Goal: Transaction & Acquisition: Download file/media

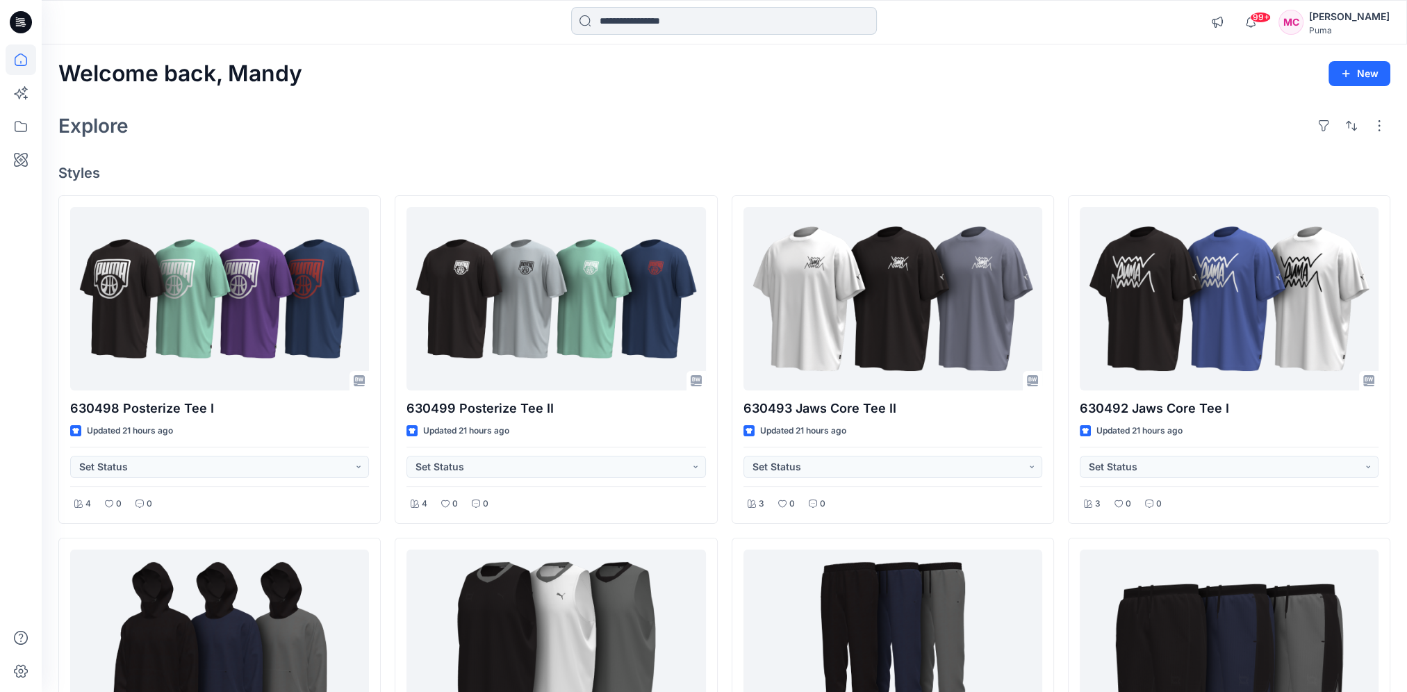
click at [680, 12] on input at bounding box center [724, 21] width 306 height 28
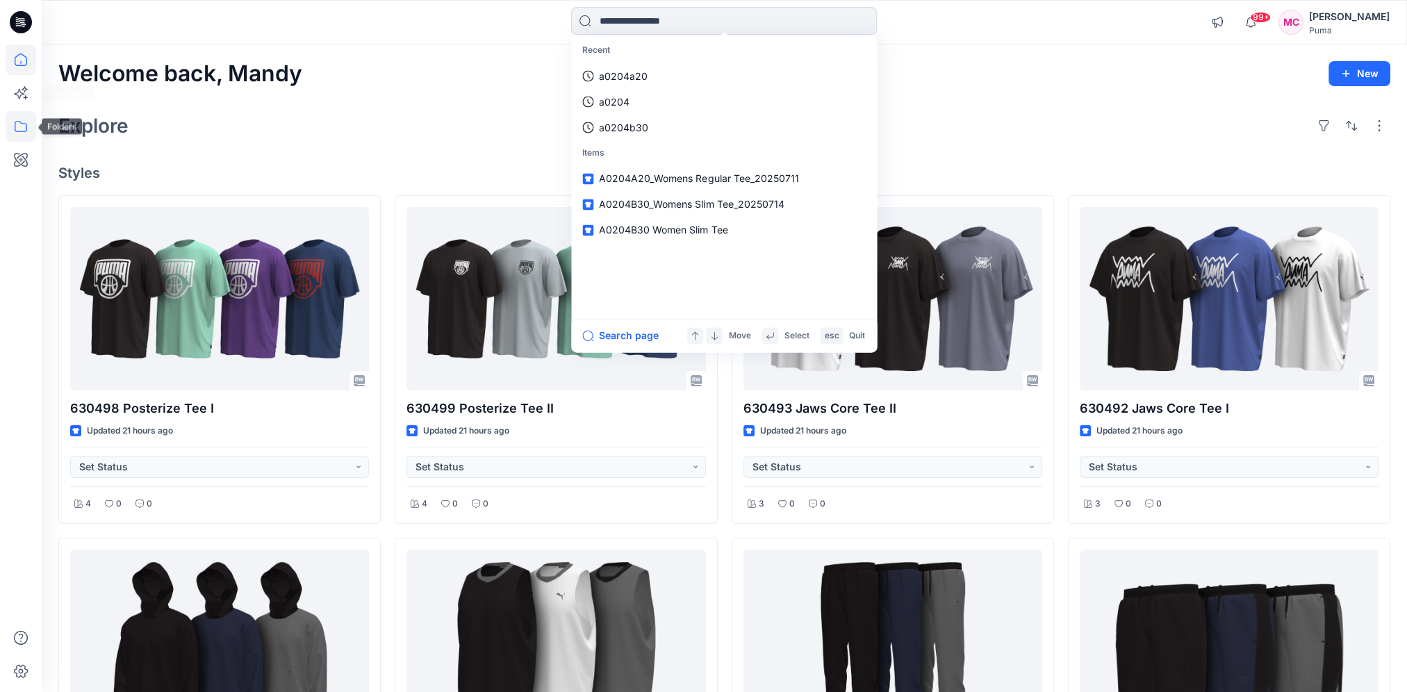
click at [26, 127] on icon at bounding box center [21, 126] width 13 height 11
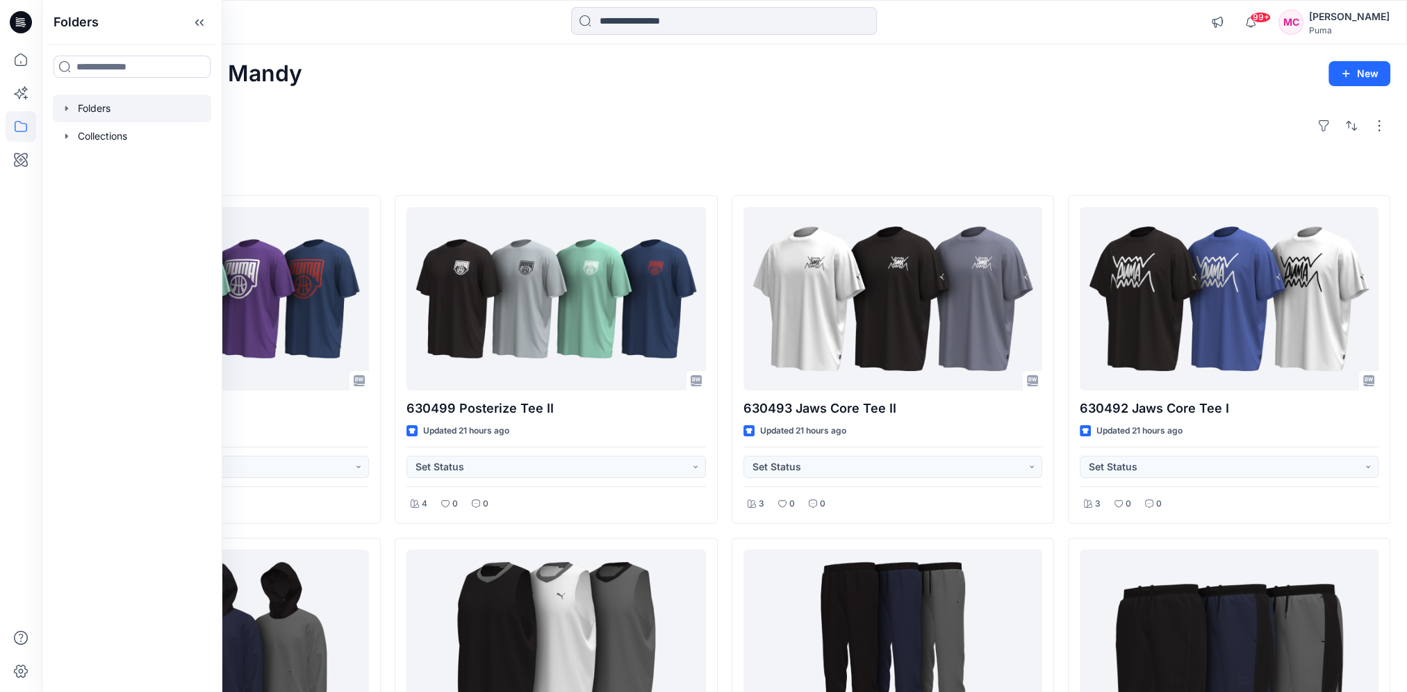
click at [60, 106] on div at bounding box center [132, 108] width 158 height 28
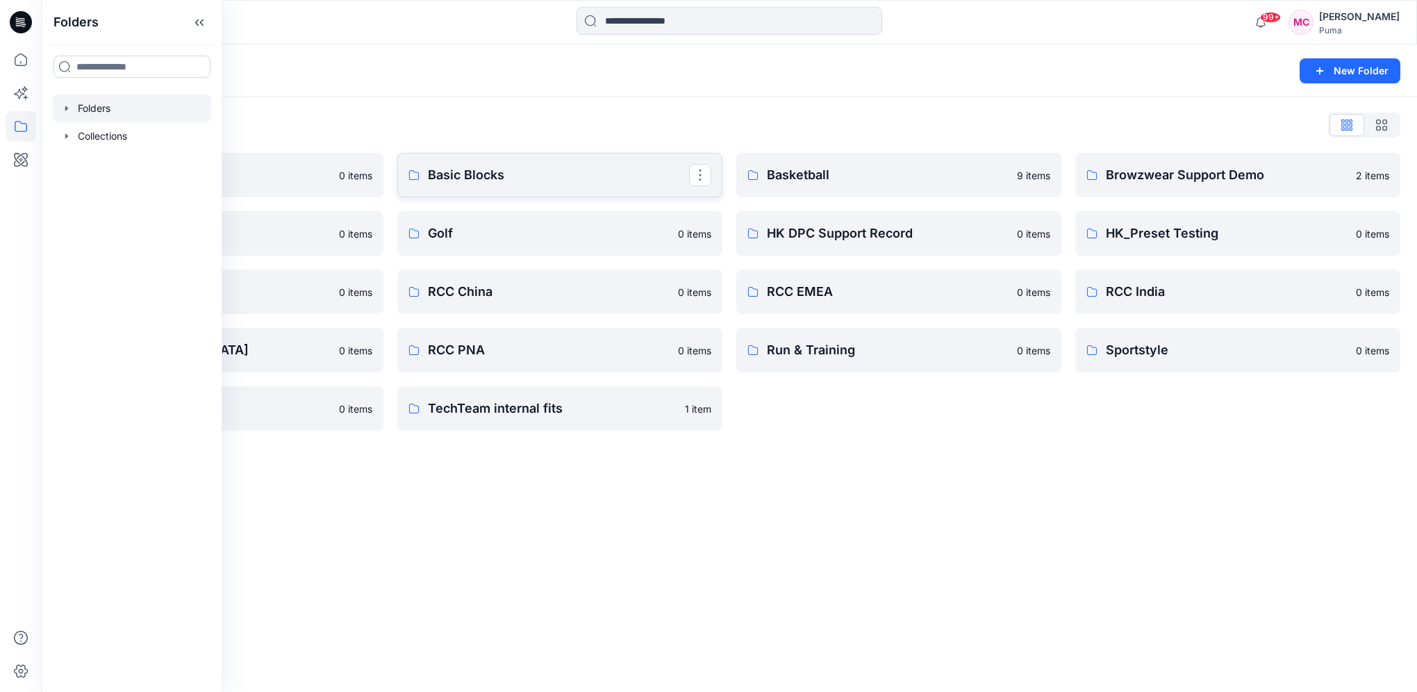
click at [491, 181] on p "Basic Blocks" at bounding box center [558, 174] width 261 height 19
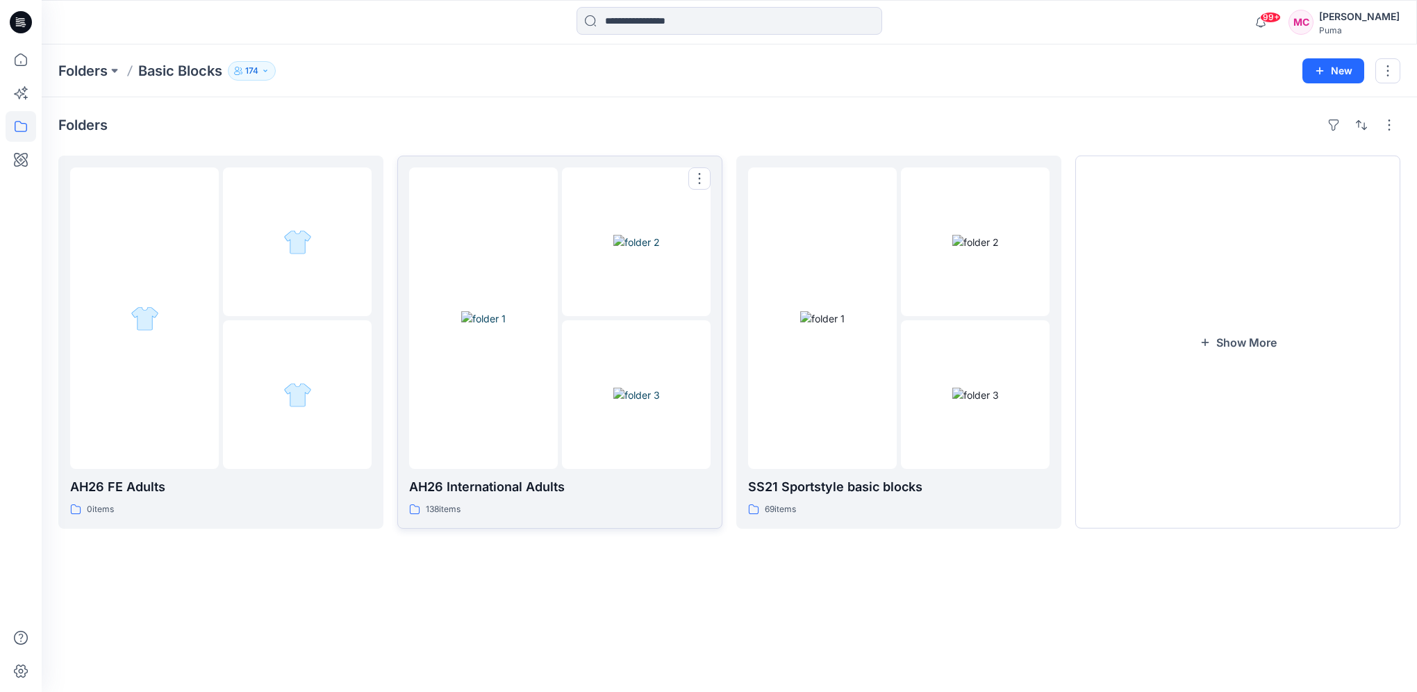
click at [577, 473] on div "AH26 International Adults 138 items" at bounding box center [560, 342] width 302 height 350
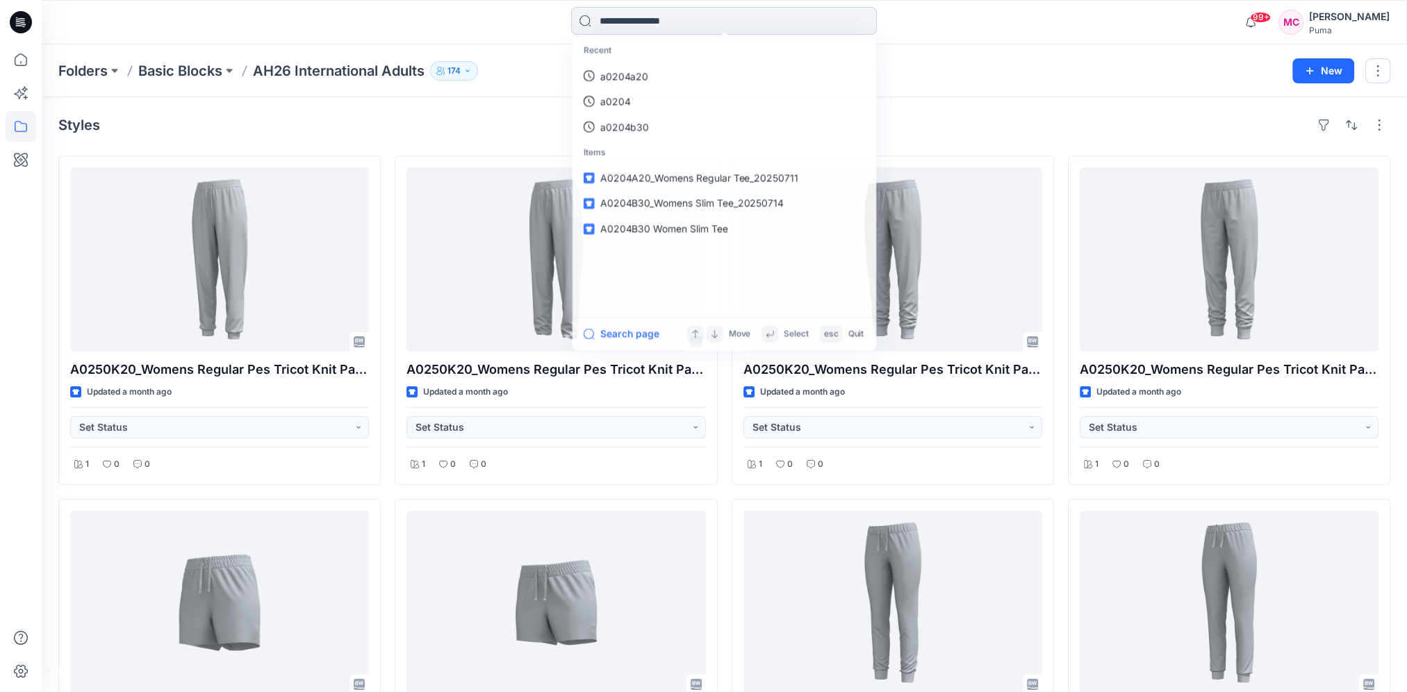
click at [643, 19] on input at bounding box center [724, 21] width 306 height 28
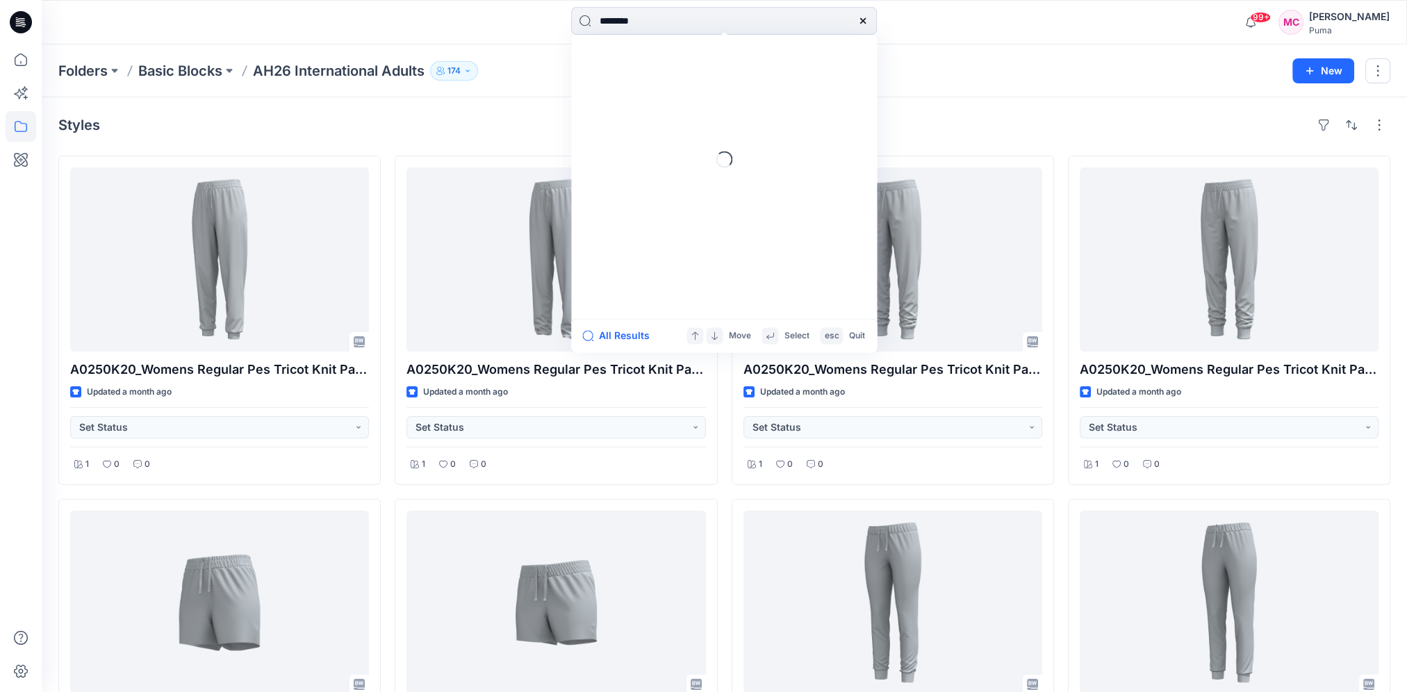
type input "********"
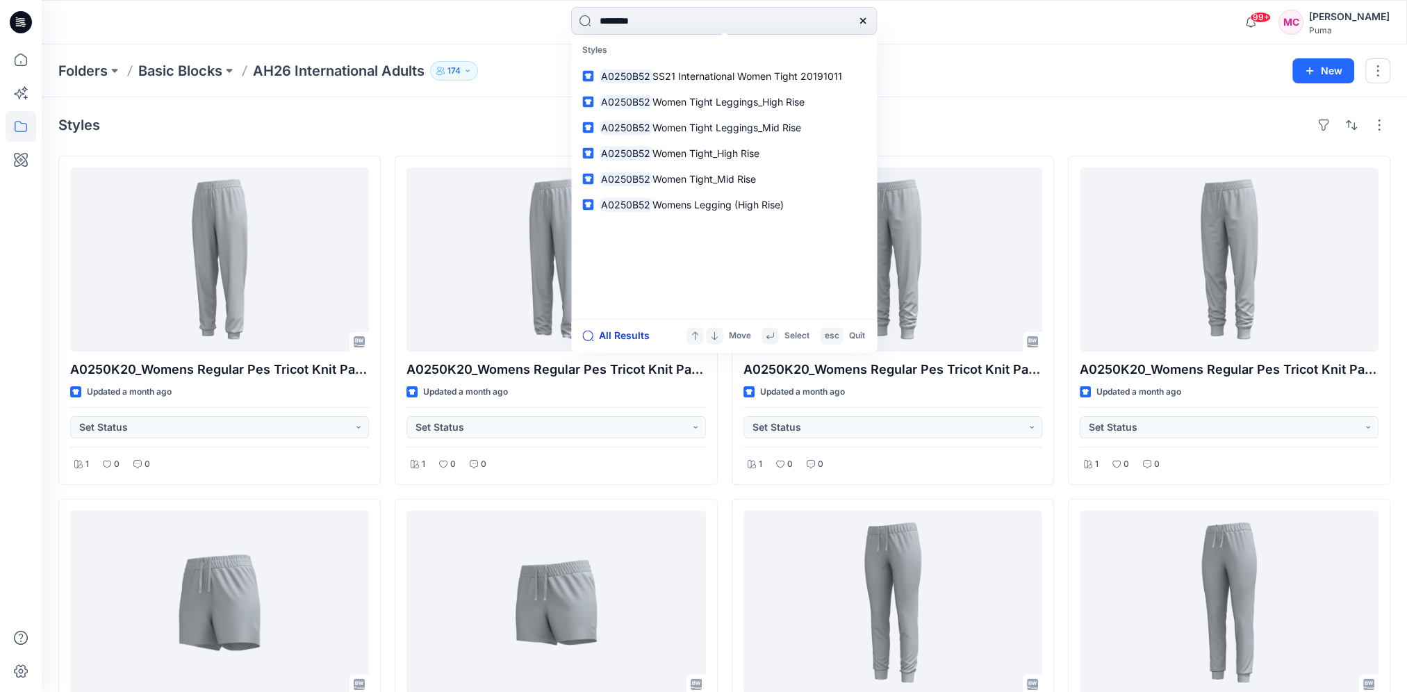
click at [616, 334] on button "All Results" at bounding box center [620, 335] width 76 height 17
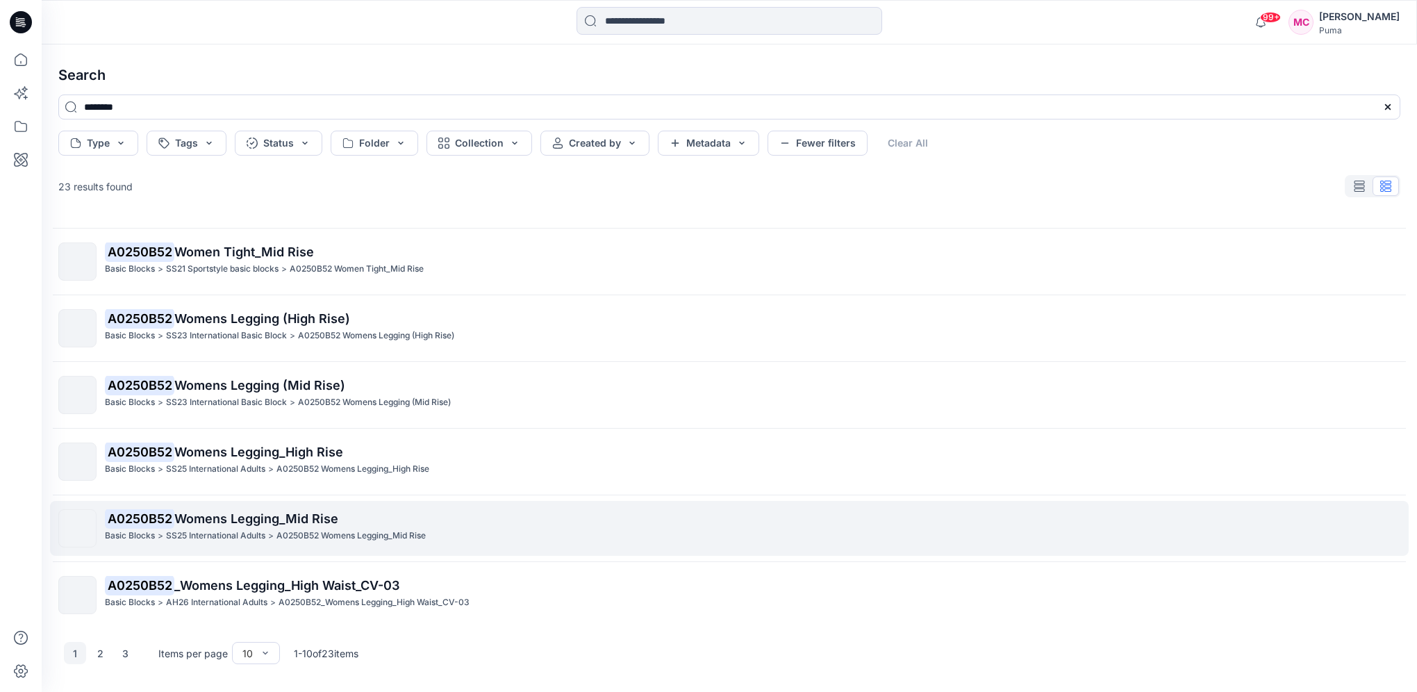
scroll to position [257, 0]
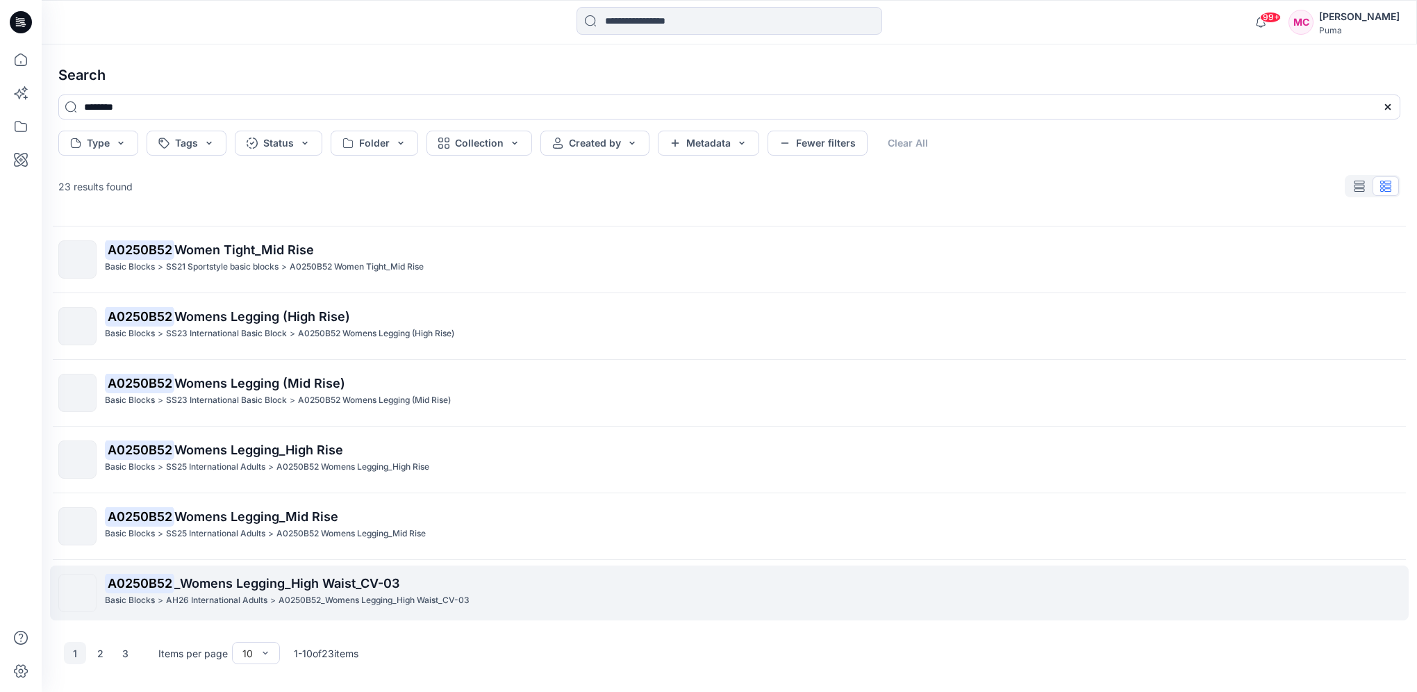
click at [362, 595] on p "A0250B52_Womens Legging_High Waist_CV-03" at bounding box center [374, 600] width 191 height 15
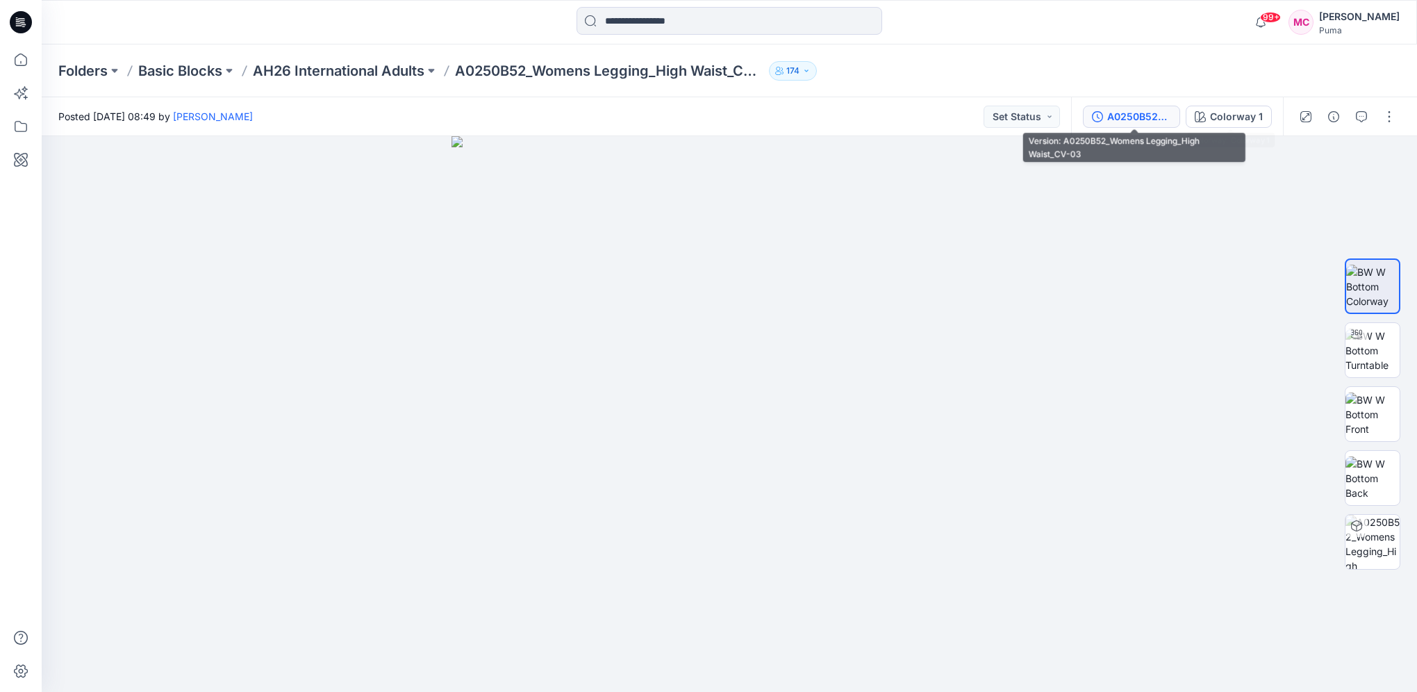
click at [1112, 116] on div "A0250B52_Womens Legging_High Waist_CV-03" at bounding box center [1140, 116] width 64 height 15
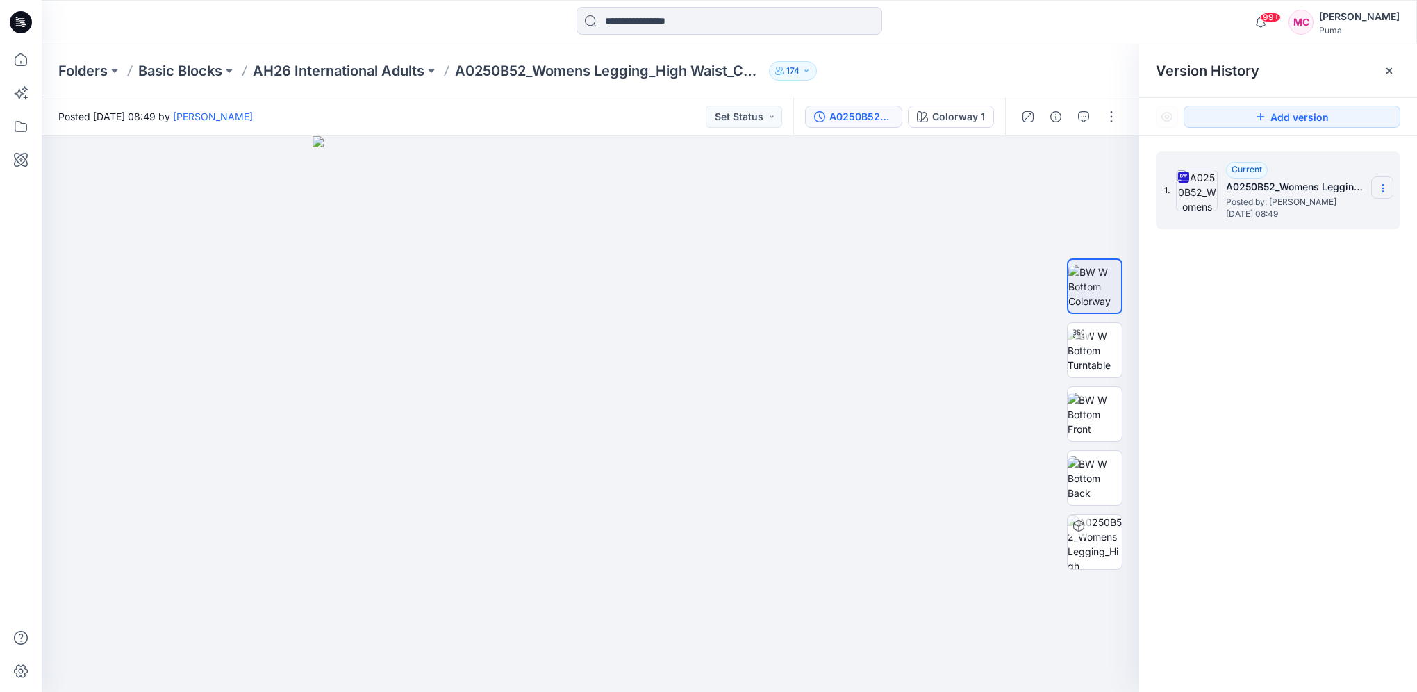
click at [1386, 187] on icon at bounding box center [1383, 188] width 11 height 11
click at [1333, 213] on span "Download Source BW File" at bounding box center [1313, 215] width 117 height 17
